Goal: Task Accomplishment & Management: Manage account settings

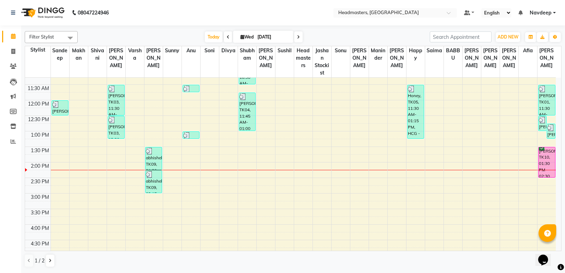
scroll to position [141, 0]
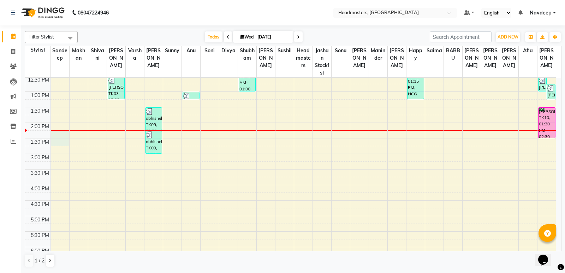
drag, startPoint x: 53, startPoint y: 131, endPoint x: 203, endPoint y: 140, distance: 150.6
click at [203, 140] on tbody "8:00 AM 8:30 AM 9:00 AM 9:30 AM 10:00 AM 10:30 AM 11:00 AM 11:30 AM 12:00 PM 12…" at bounding box center [290, 137] width 530 height 403
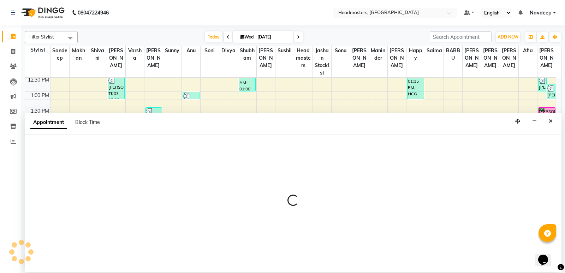
select select "60862"
select select "tentative"
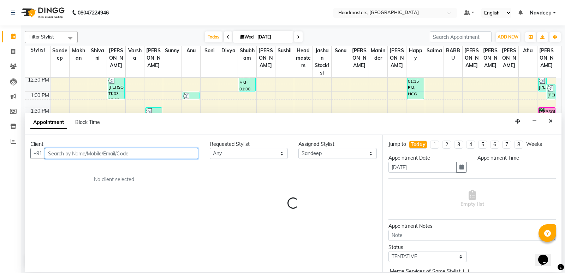
select select "855"
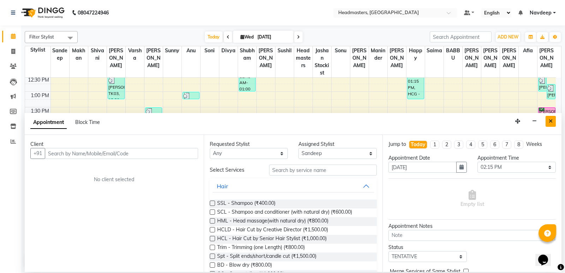
click at [548, 118] on button "Close" at bounding box center [550, 121] width 10 height 11
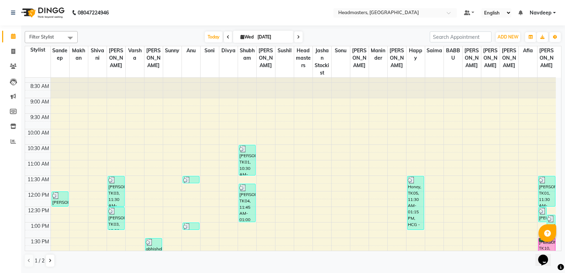
scroll to position [0, 0]
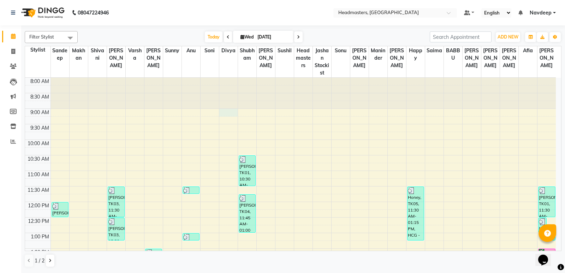
select select "60883"
select select "tentative"
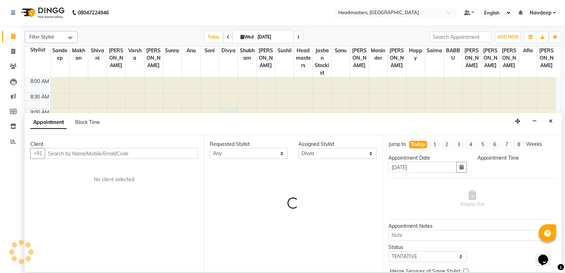
select select "540"
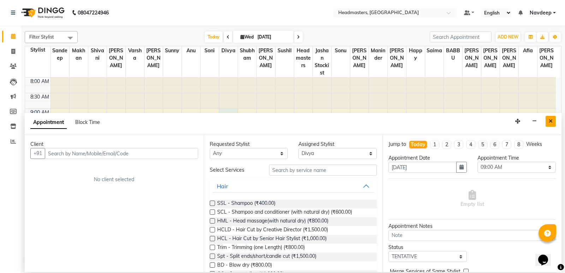
click at [550, 120] on icon "Close" at bounding box center [550, 121] width 4 height 5
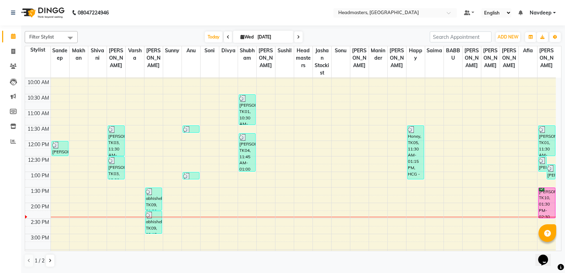
scroll to position [54, 0]
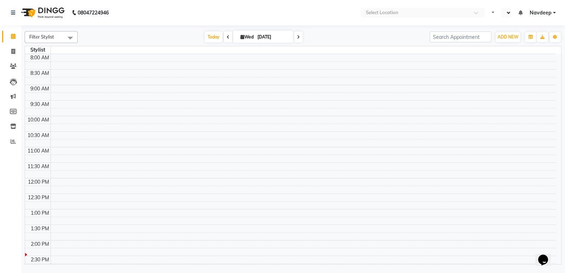
click at [423, 157] on td at bounding box center [302, 159] width 505 height 8
drag, startPoint x: 376, startPoint y: 177, endPoint x: 344, endPoint y: 185, distance: 32.6
click at [344, 185] on td at bounding box center [302, 182] width 505 height 8
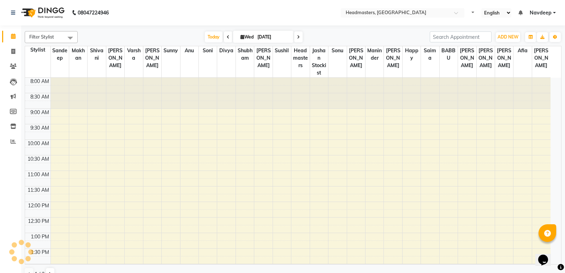
select select "en"
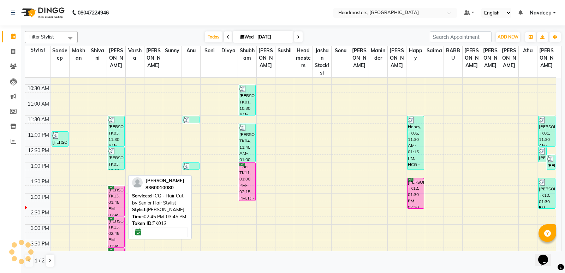
scroll to position [106, 0]
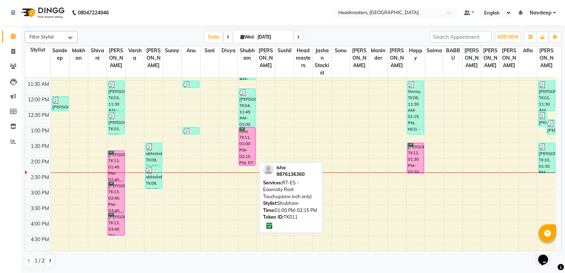
click at [249, 138] on div "isha, TK11, 01:00 PM-02:15 PM, RT-ES - Essensity Root Touchup(one inch only)" at bounding box center [247, 146] width 17 height 38
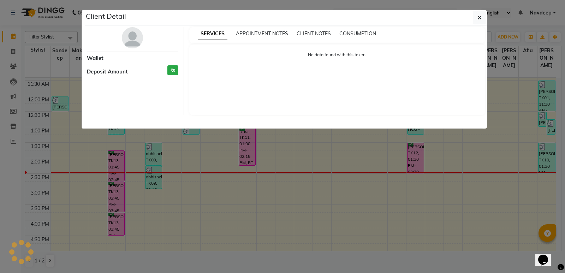
select select "6"
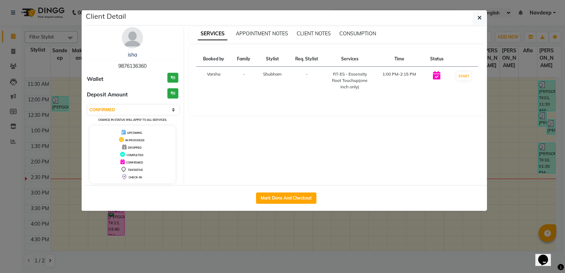
drag, startPoint x: 225, startPoint y: 245, endPoint x: 232, endPoint y: 200, distance: 45.3
click at [225, 233] on ngb-modal-window "Client Detail isha 9876136360 Wallet ₹0 Deposit Amount ₹0 Select IN SERVICE CON…" at bounding box center [282, 136] width 565 height 273
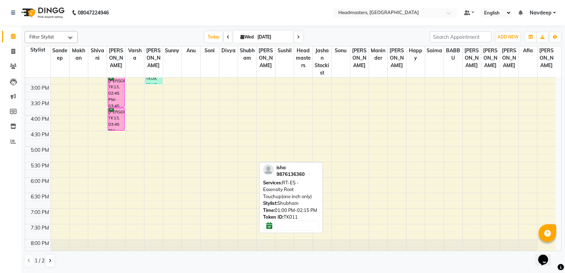
scroll to position [212, 0]
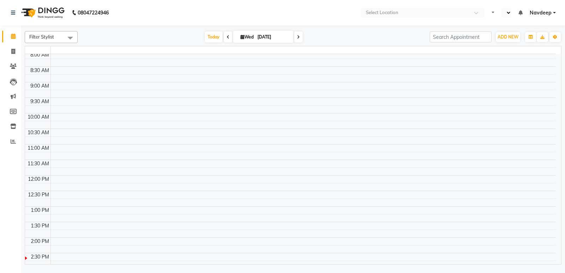
select select "en"
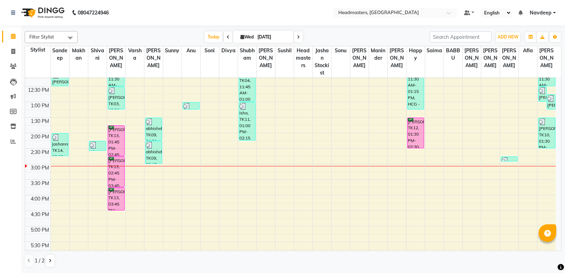
scroll to position [125, 0]
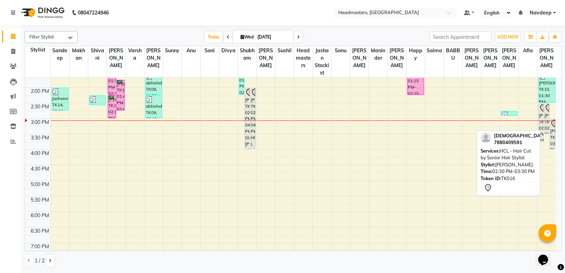
click at [545, 112] on div "[PERSON_NAME], TK16, 02:30 PM-03:30 PM, HCL - Hair Cut by Senior Hair Stylist" at bounding box center [546, 118] width 5 height 30
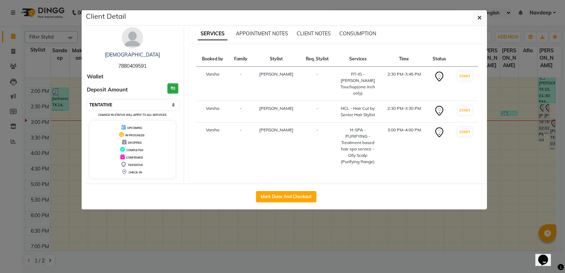
click at [152, 103] on select "Select IN SERVICE CONFIRMED TENTATIVE CHECK IN MARK DONE UPCOMING" at bounding box center [133, 105] width 91 height 10
select select "6"
click at [88, 100] on select "Select IN SERVICE CONFIRMED TENTATIVE CHECK IN MARK DONE UPCOMING" at bounding box center [133, 105] width 91 height 10
click at [309, 207] on ngb-modal-window "Client Detail [PERSON_NAME] 7880409591 Wallet Deposit Amount ₹0 Select IN SERVI…" at bounding box center [282, 136] width 565 height 273
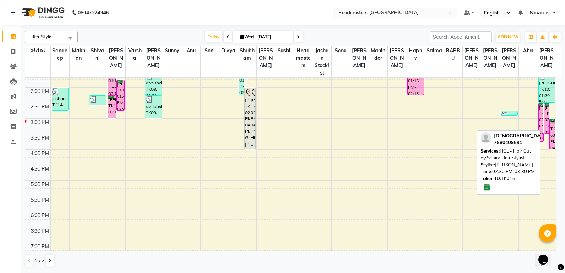
click at [547, 120] on div "[PERSON_NAME], TK16, 02:30 PM-03:30 PM, HCL - Hair Cut by Senior Hair Stylist" at bounding box center [546, 118] width 5 height 30
select select "6"
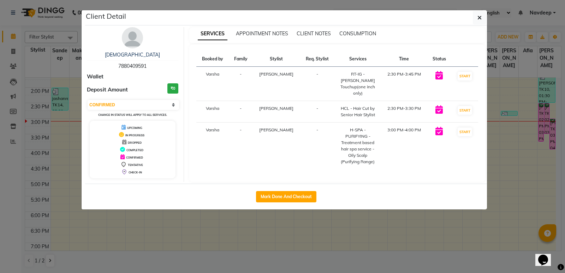
click at [363, 221] on ngb-modal-window "Client Detail [PERSON_NAME] 7880409591 Wallet Deposit Amount ₹0 Select IN SERVI…" at bounding box center [282, 136] width 565 height 273
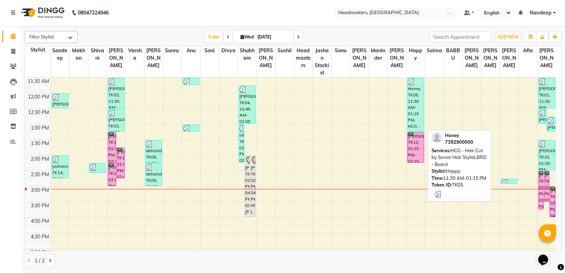
scroll to position [106, 0]
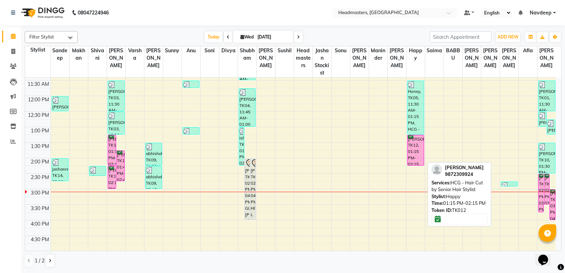
click at [416, 155] on div "[PERSON_NAME], TK12, 01:15 PM-02:15 PM, HCG - Hair Cut by Senior Hair Stylist" at bounding box center [415, 150] width 17 height 30
select select "6"
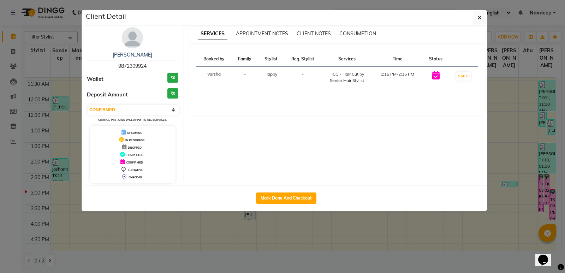
click at [340, 264] on ngb-modal-window "Client Detail [PERSON_NAME] 9872309924 Wallet ₹0 Deposit Amount ₹0 Select IN SE…" at bounding box center [282, 136] width 565 height 273
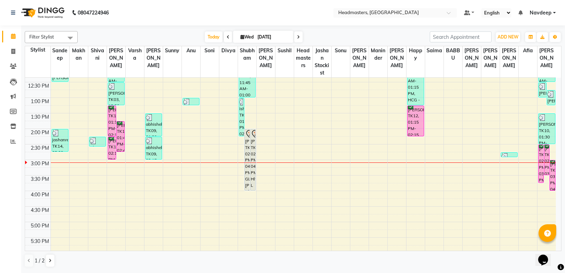
scroll to position [141, 0]
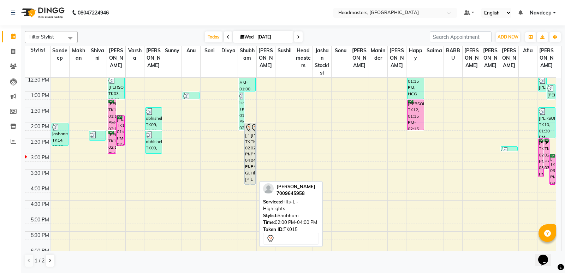
click at [251, 147] on div "[PERSON_NAME], TK15, 02:00 PM-04:00 PM, Hlts-L - Highlights" at bounding box center [252, 153] width 5 height 61
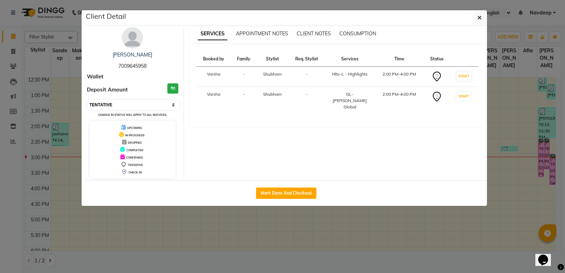
click at [119, 107] on select "Select IN SERVICE CONFIRMED TENTATIVE CHECK IN MARK DONE UPCOMING" at bounding box center [133, 105] width 91 height 10
select select "6"
click at [88, 100] on select "Select IN SERVICE CONFIRMED TENTATIVE CHECK IN MARK DONE UPCOMING" at bounding box center [133, 105] width 91 height 10
click at [195, 217] on ngb-modal-window "Client Detail [PERSON_NAME] 7009645958 Wallet Deposit Amount ₹0 Select IN SERVI…" at bounding box center [282, 136] width 565 height 273
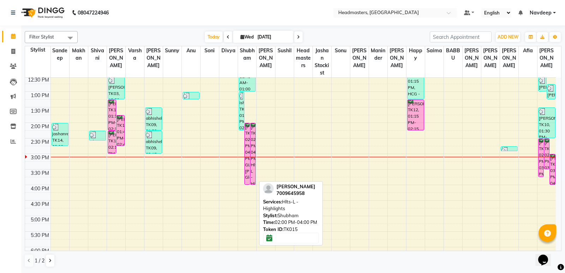
click at [252, 146] on div "[PERSON_NAME], TK15, 02:00 PM-04:00 PM, Hlts-L - Highlights" at bounding box center [252, 153] width 5 height 61
select select "6"
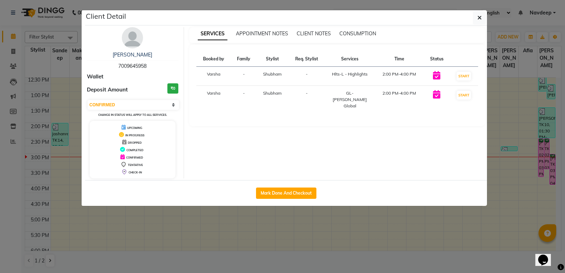
click at [252, 261] on ngb-modal-window "Client Detail [PERSON_NAME] 7009645958 Wallet Deposit Amount ₹0 Select IN SERVI…" at bounding box center [282, 136] width 565 height 273
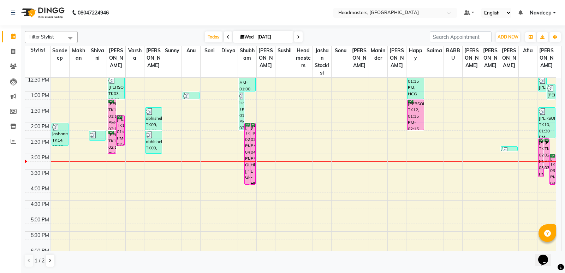
scroll to position [106, 0]
